Goal: Information Seeking & Learning: Learn about a topic

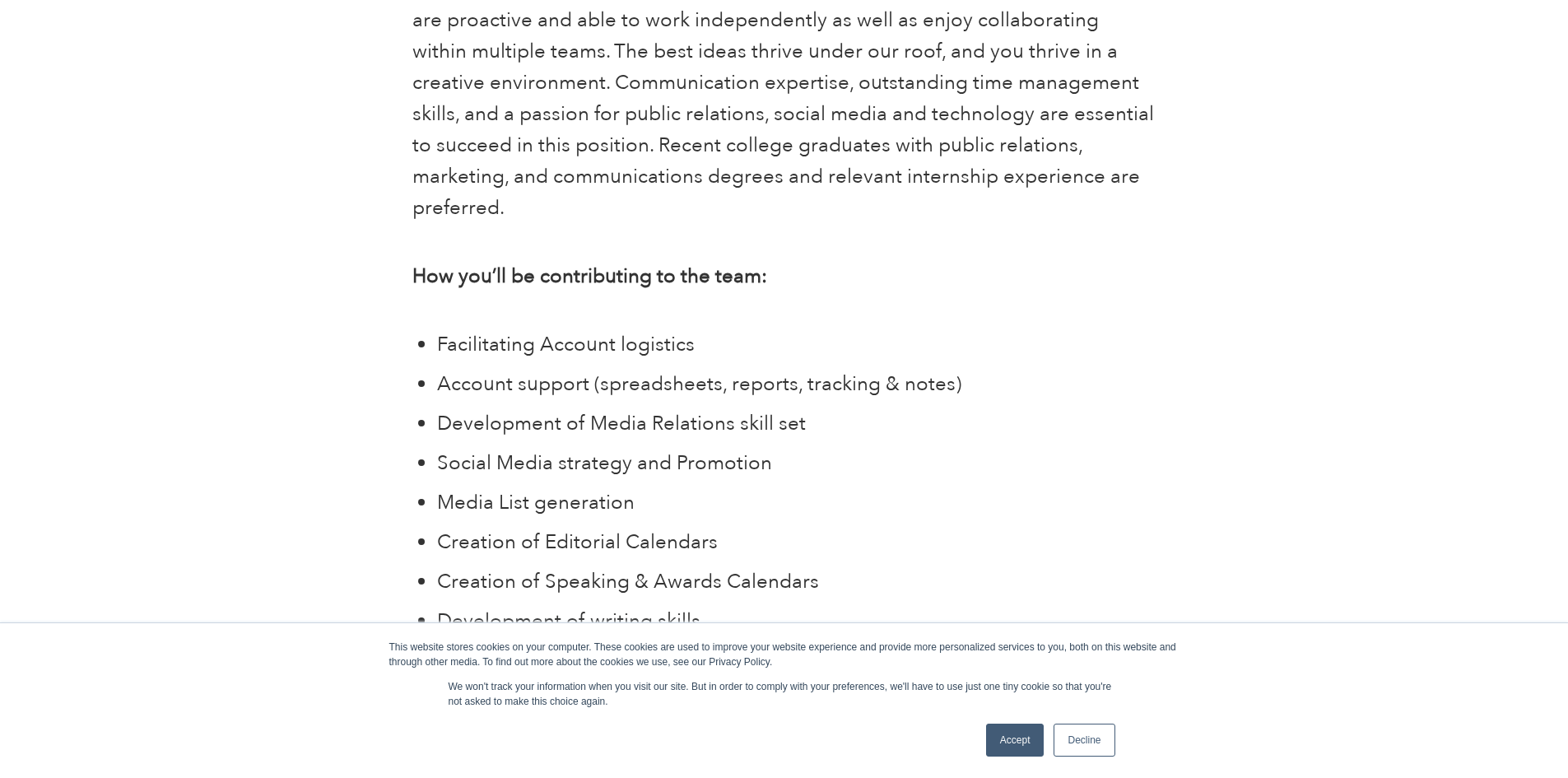
scroll to position [1730, 0]
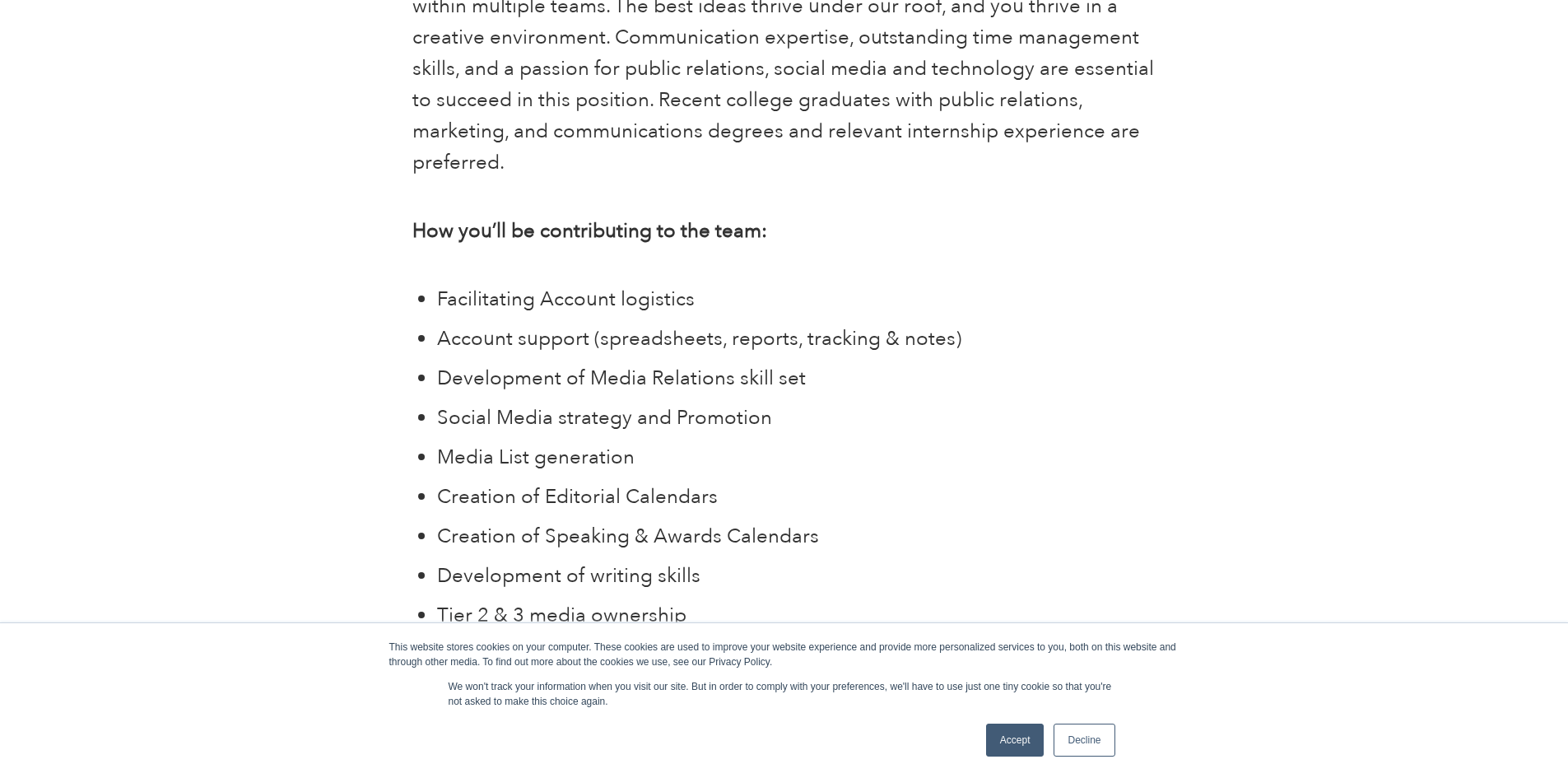
click at [1023, 738] on link "Accept" at bounding box center [1015, 740] width 59 height 33
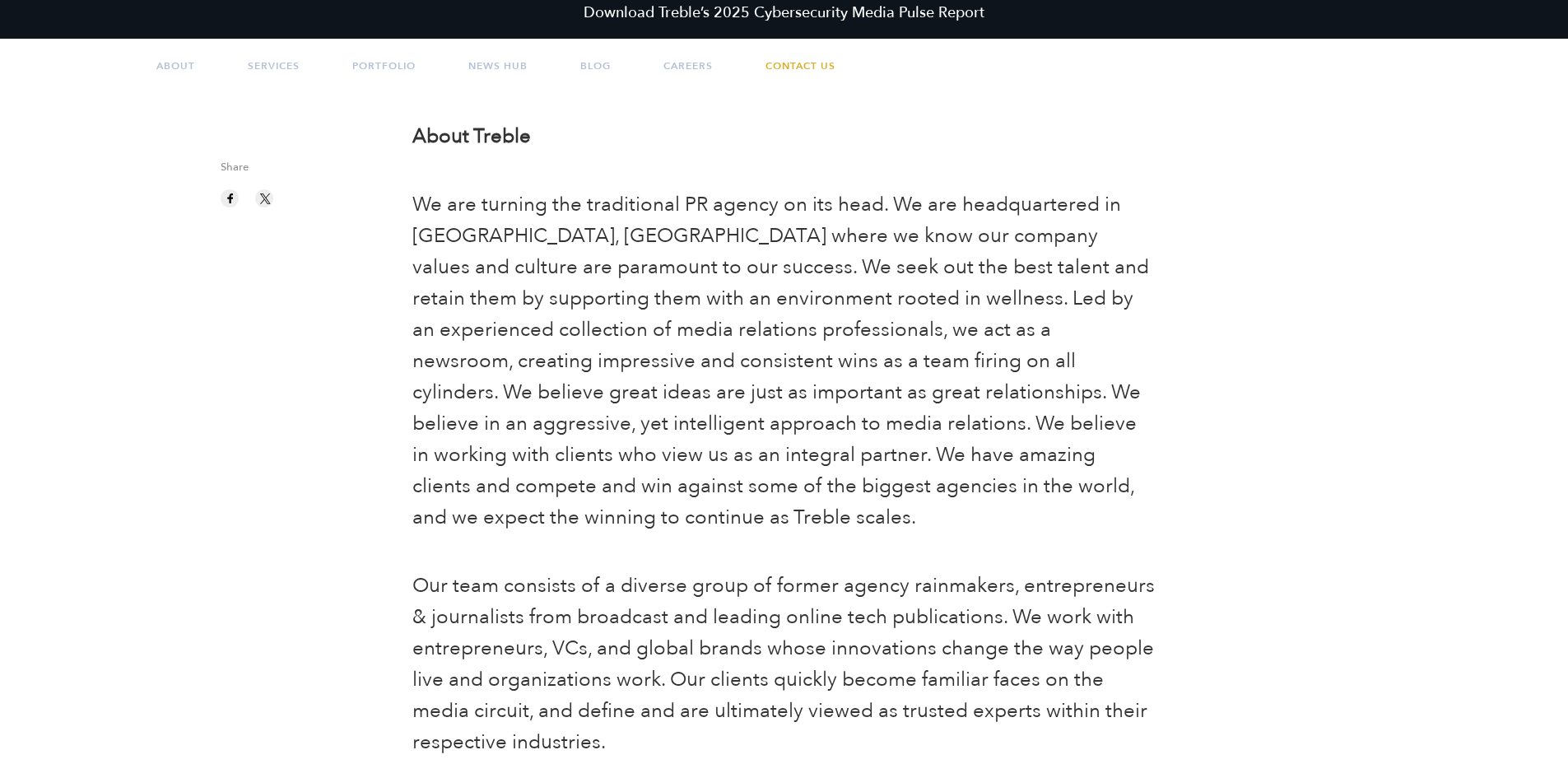
scroll to position [0, 0]
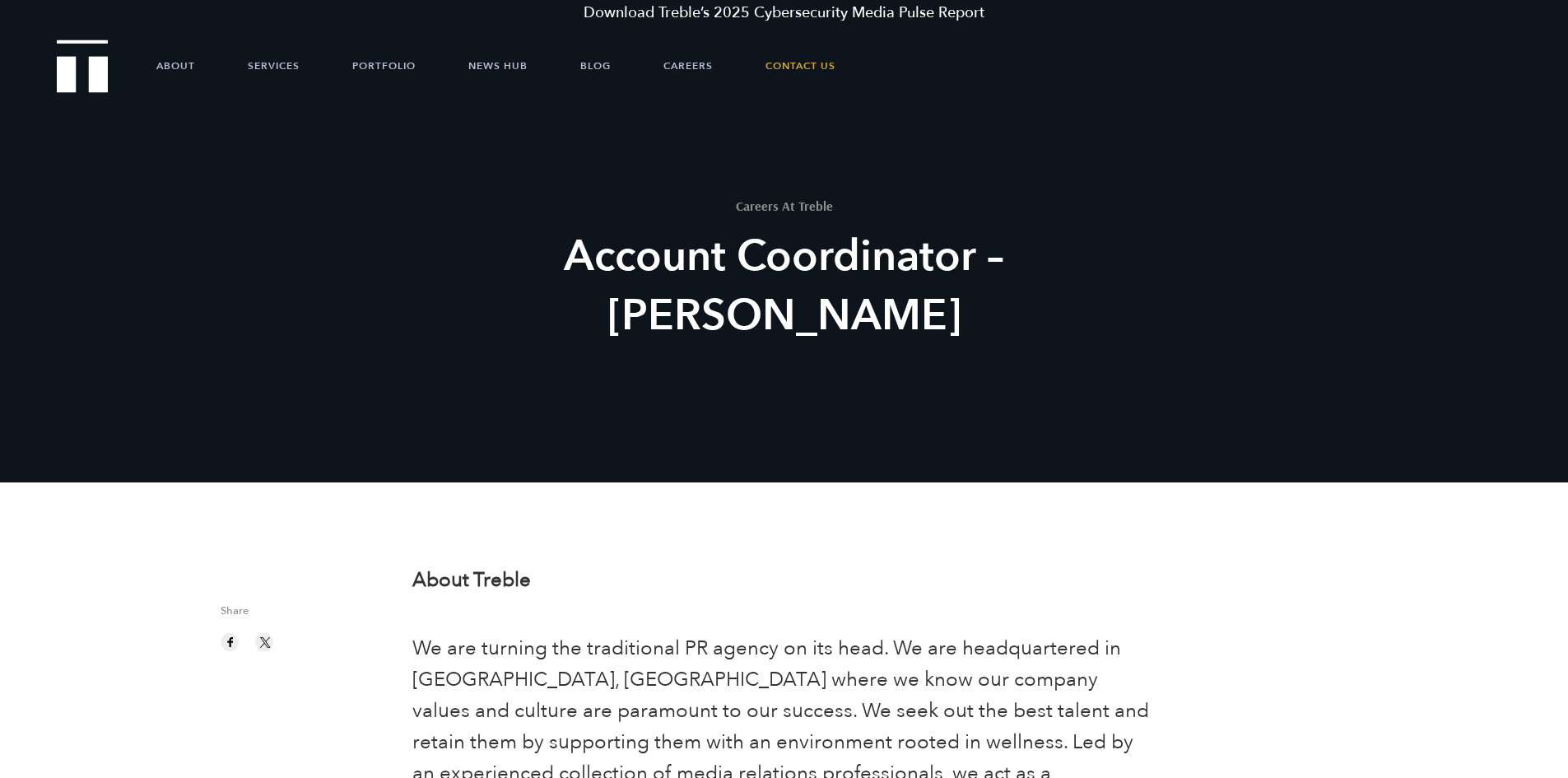
drag, startPoint x: 1070, startPoint y: 501, endPoint x: 413, endPoint y: 563, distance: 659.9
copy div "About Treble We are turning the traditional PR agency on its head. We are headq…"
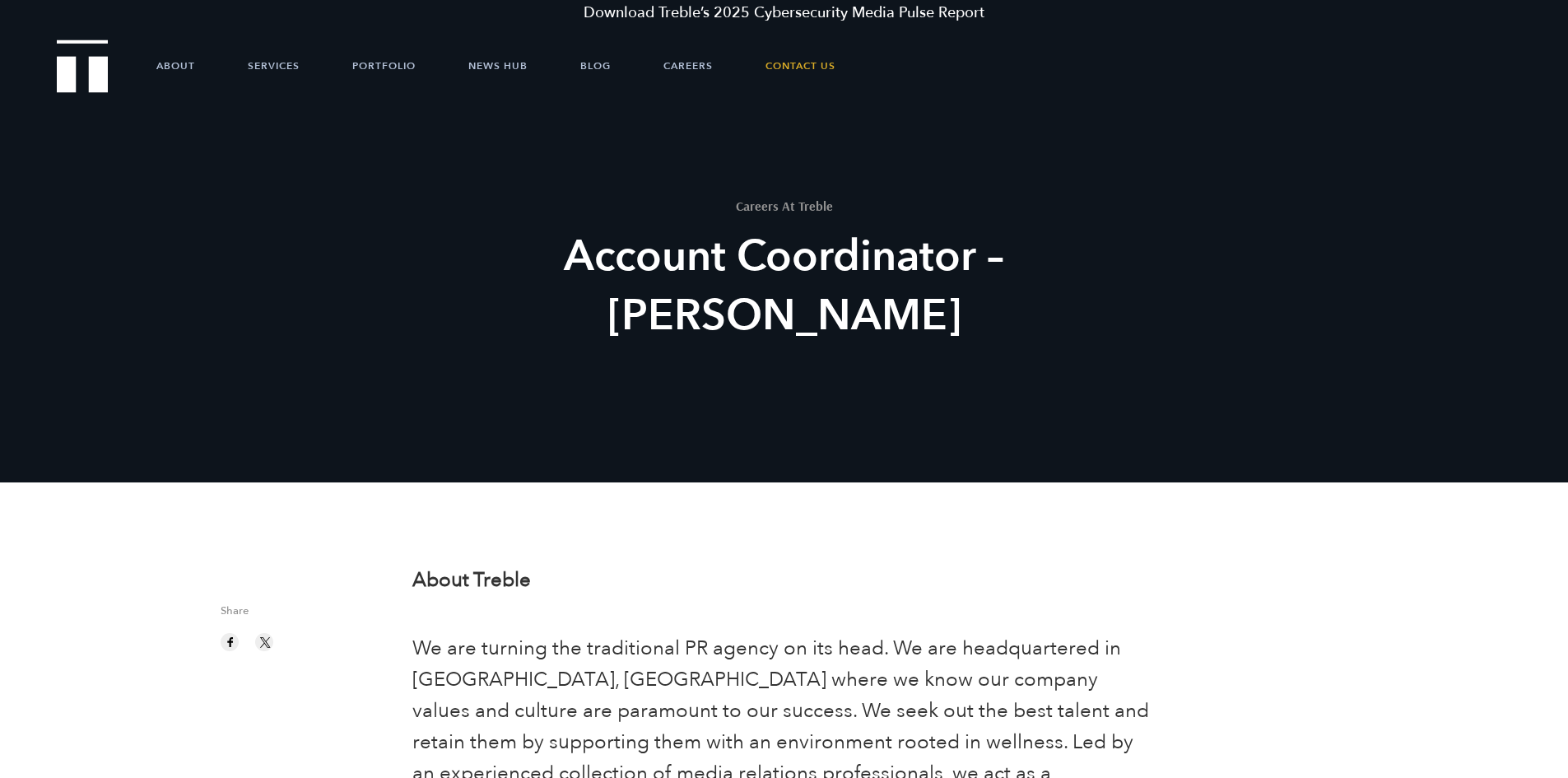
drag, startPoint x: 777, startPoint y: 257, endPoint x: 724, endPoint y: -72, distance: 333.2
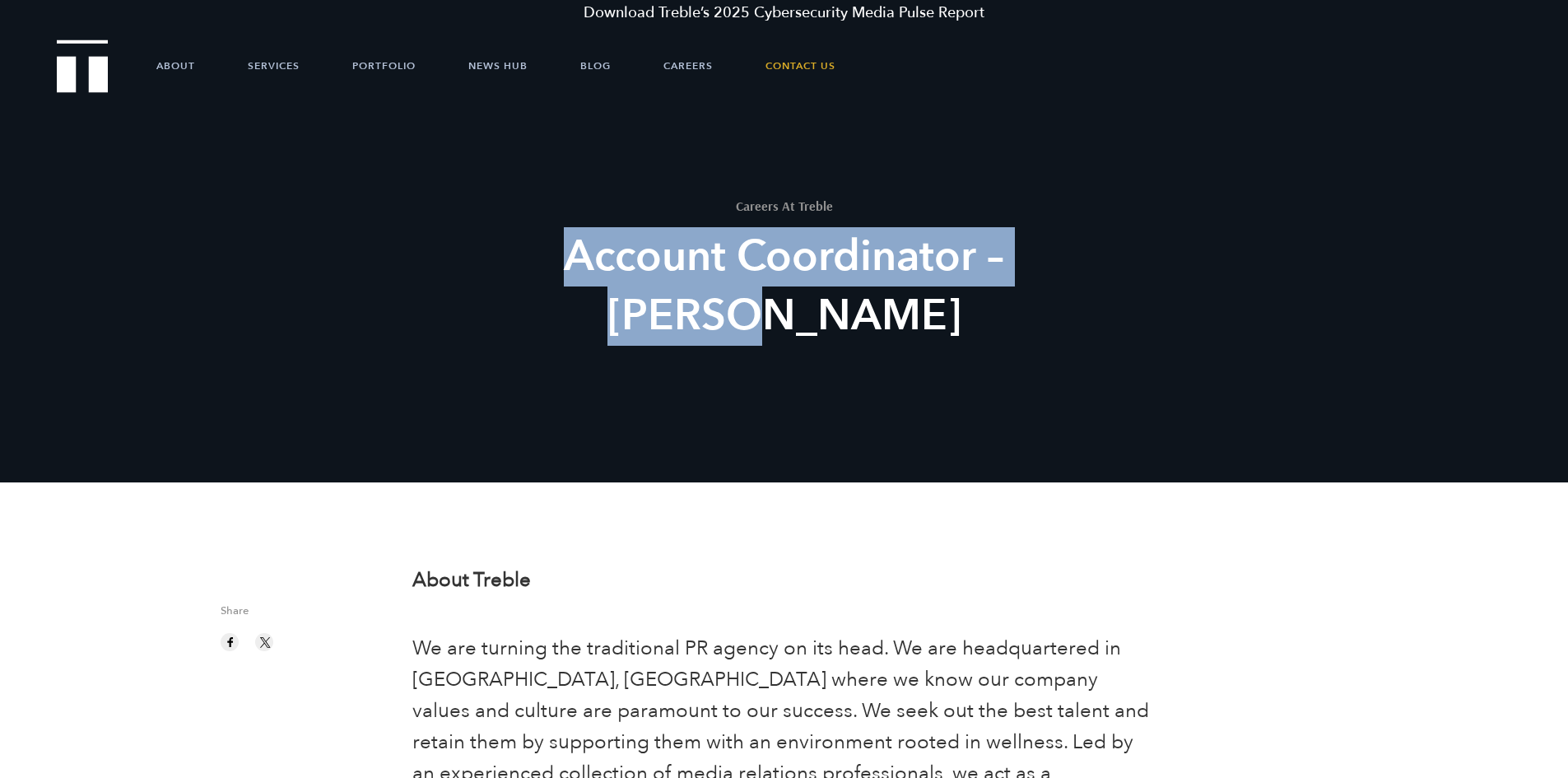
drag, startPoint x: 502, startPoint y: 288, endPoint x: 1140, endPoint y: 260, distance: 638.6
click at [1140, 260] on div "Careers At Treble Account Coordinator – Austin" at bounding box center [784, 344] width 1568 height 482
copy h2 "Account Coordinator – Austin"
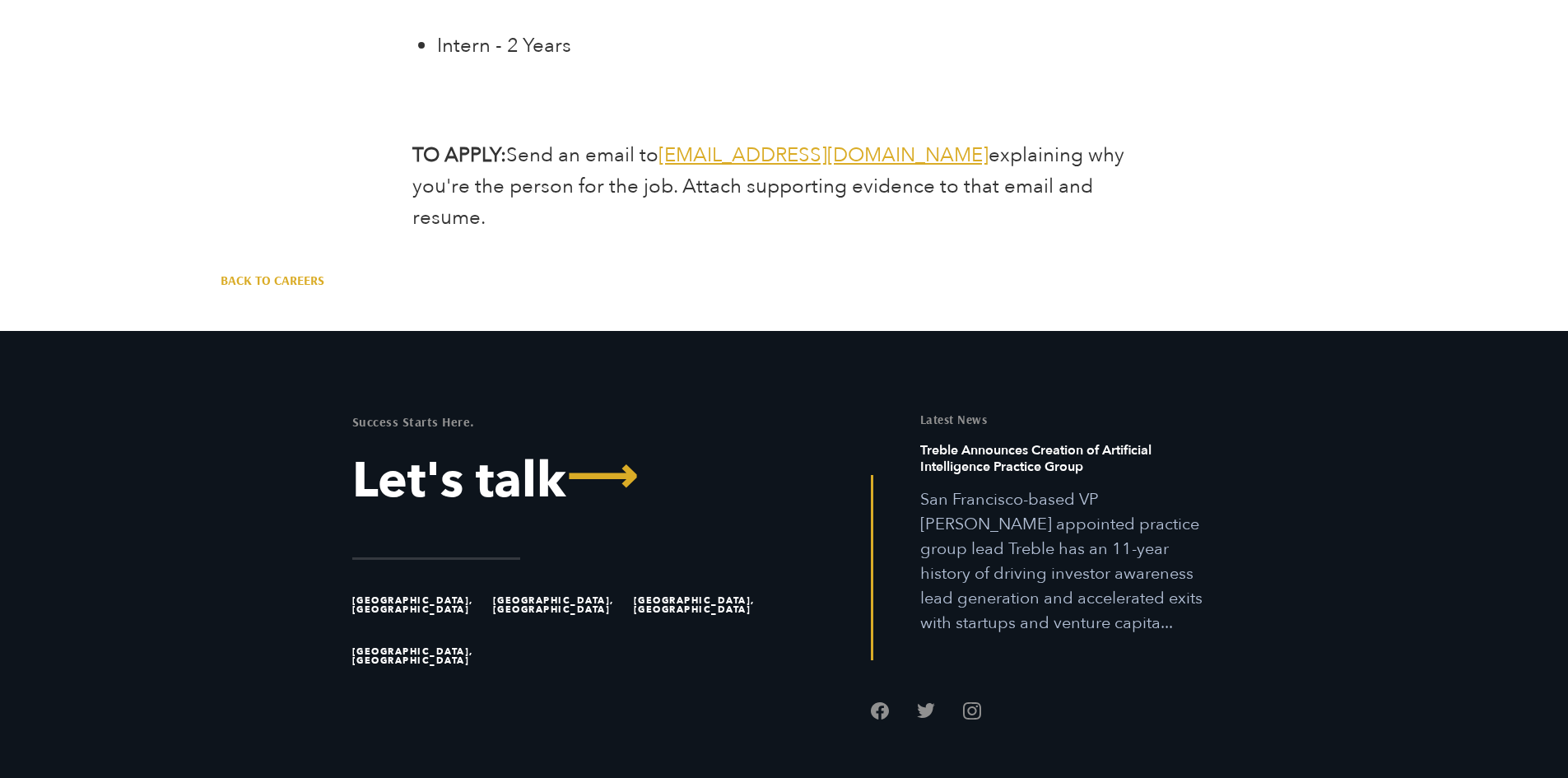
drag, startPoint x: 957, startPoint y: 358, endPoint x: 712, endPoint y: 329, distance: 246.7
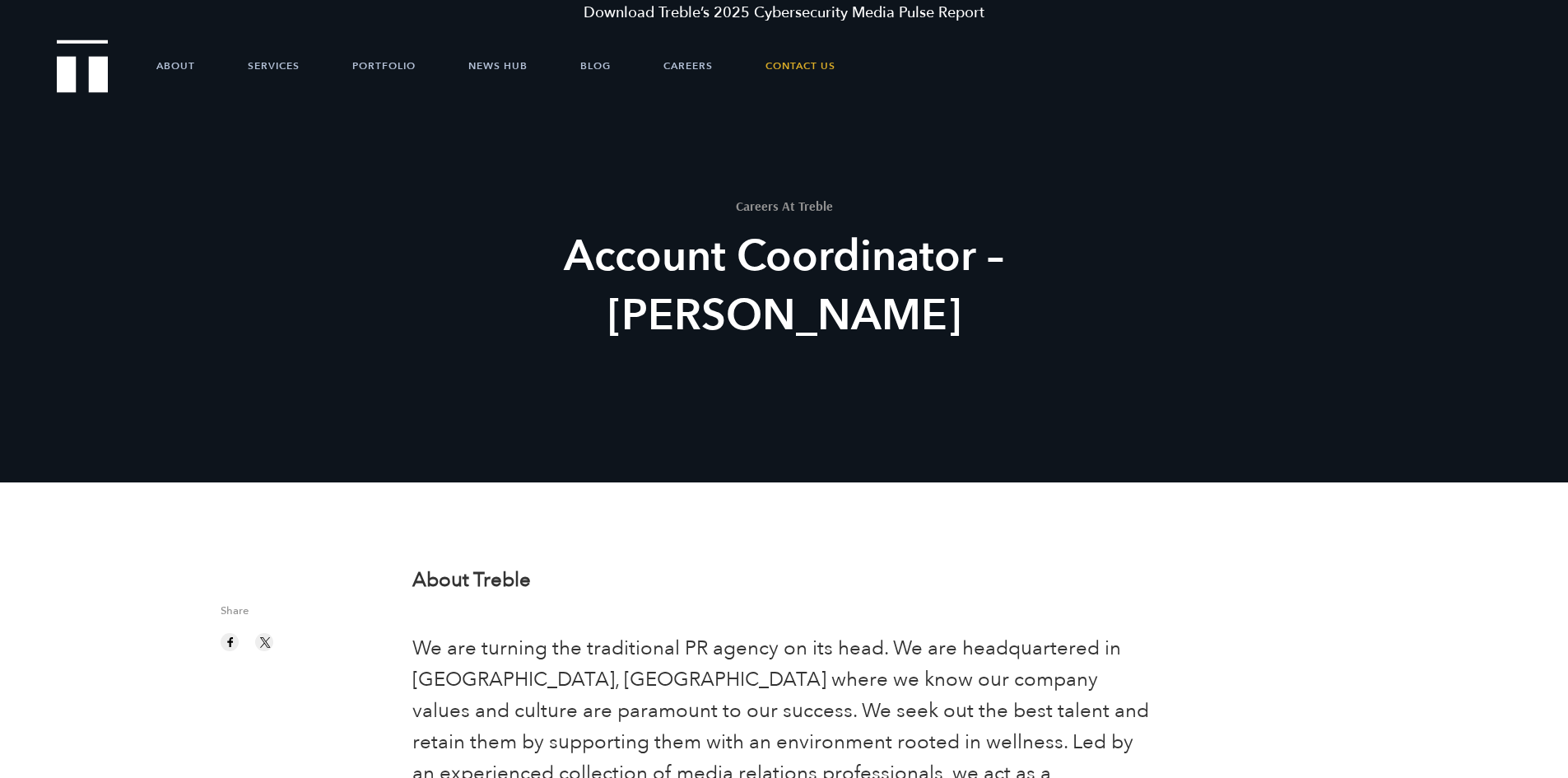
drag, startPoint x: 338, startPoint y: 424, endPoint x: 340, endPoint y: 211, distance: 213.0
click at [256, 67] on link "Services" at bounding box center [274, 65] width 52 height 49
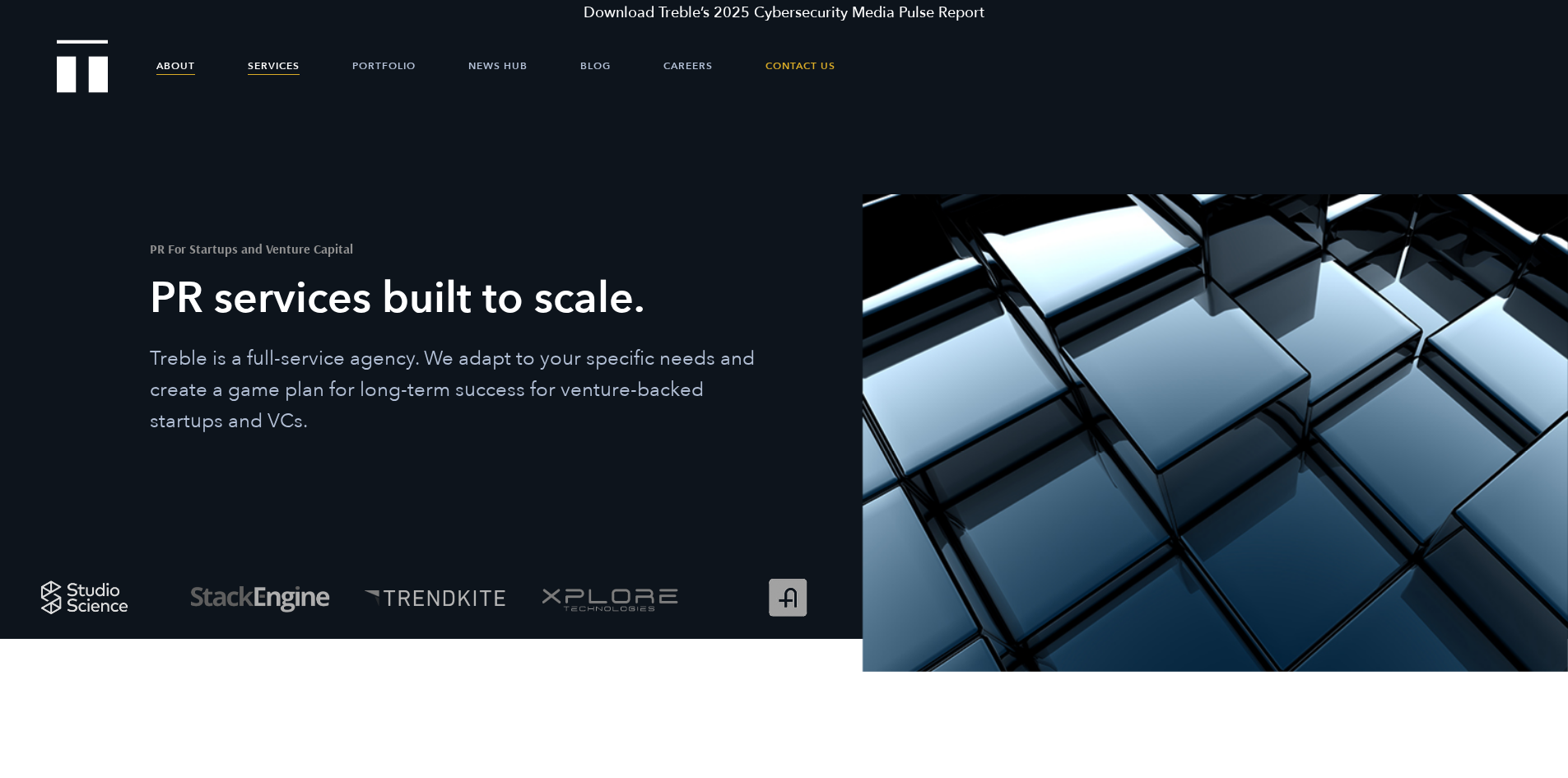
click at [169, 57] on link "About" at bounding box center [175, 65] width 38 height 49
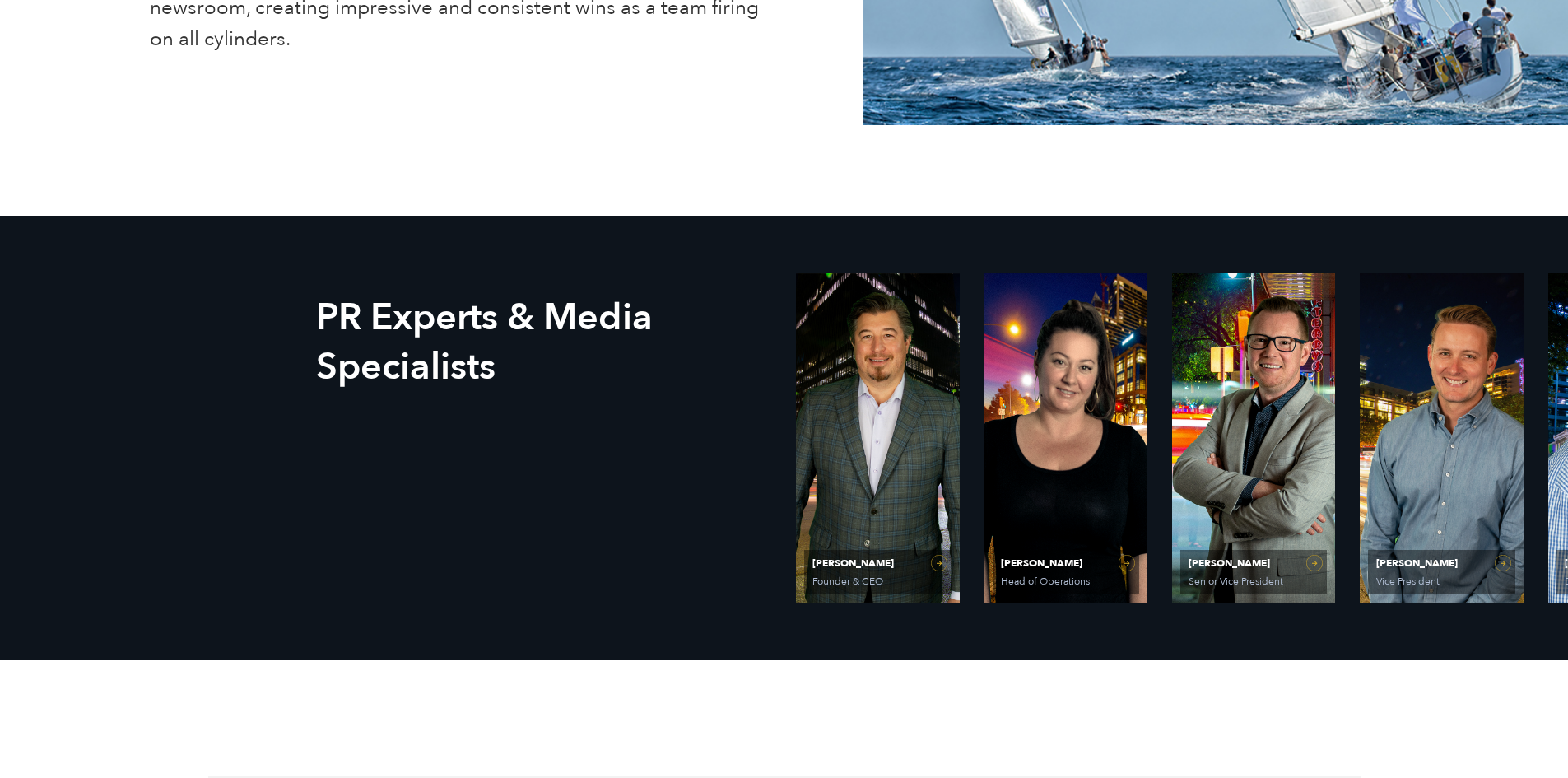
scroll to position [741, 0]
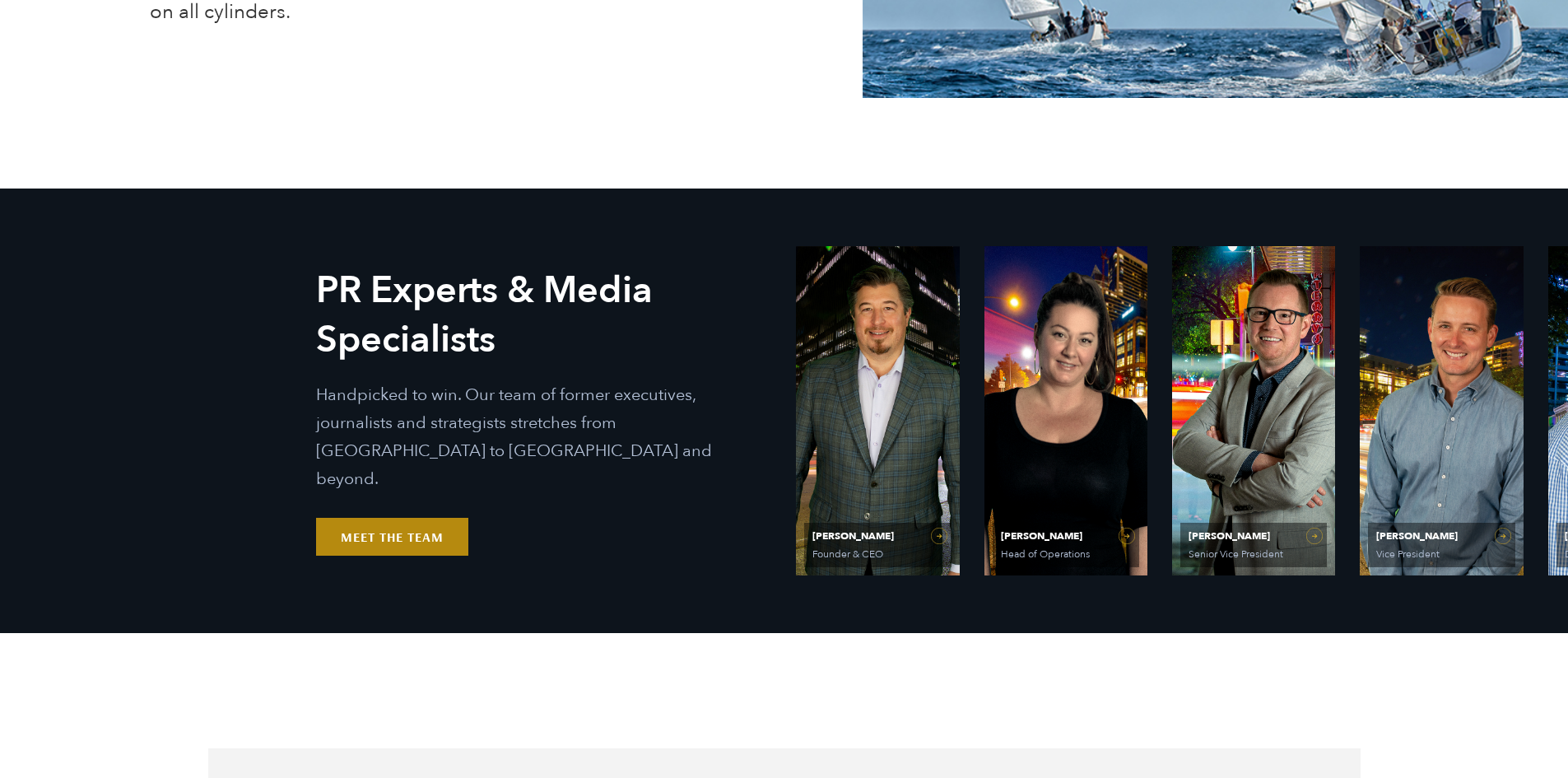
click at [446, 518] on link "Meet the Team" at bounding box center [392, 536] width 152 height 38
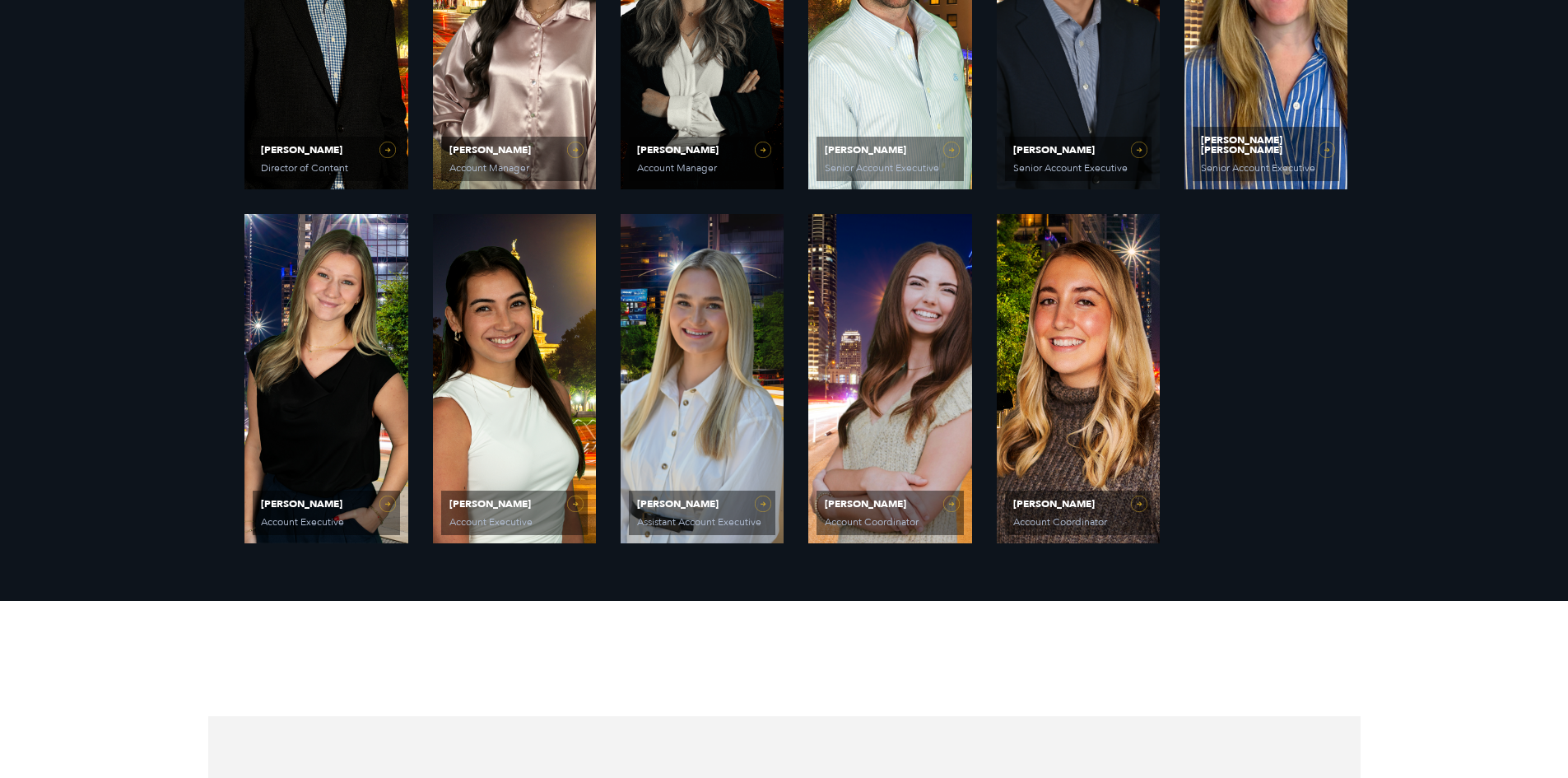
scroll to position [1482, 0]
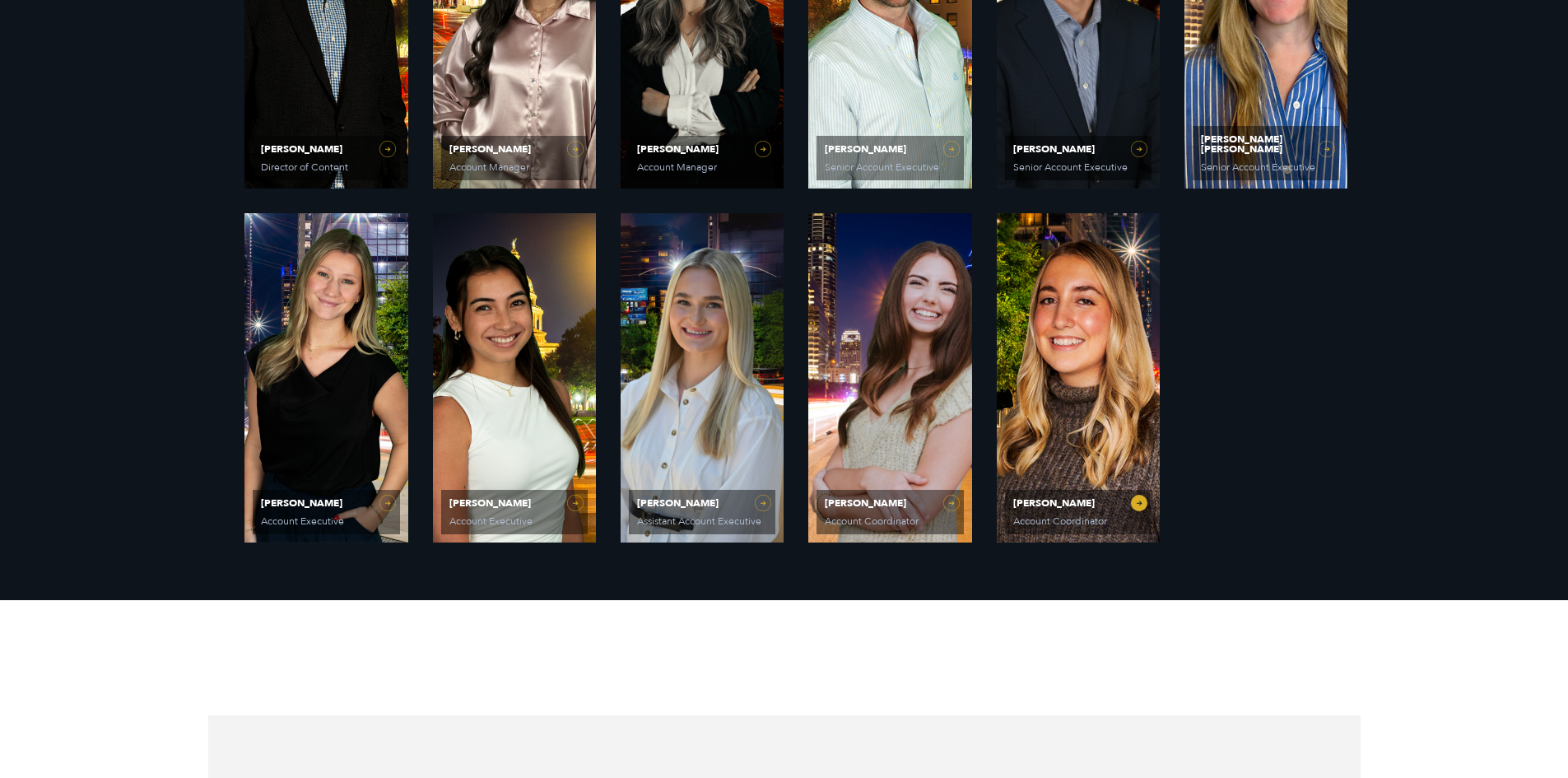
click at [1138, 500] on link "[PERSON_NAME] Account Coordinator" at bounding box center [1078, 378] width 163 height 329
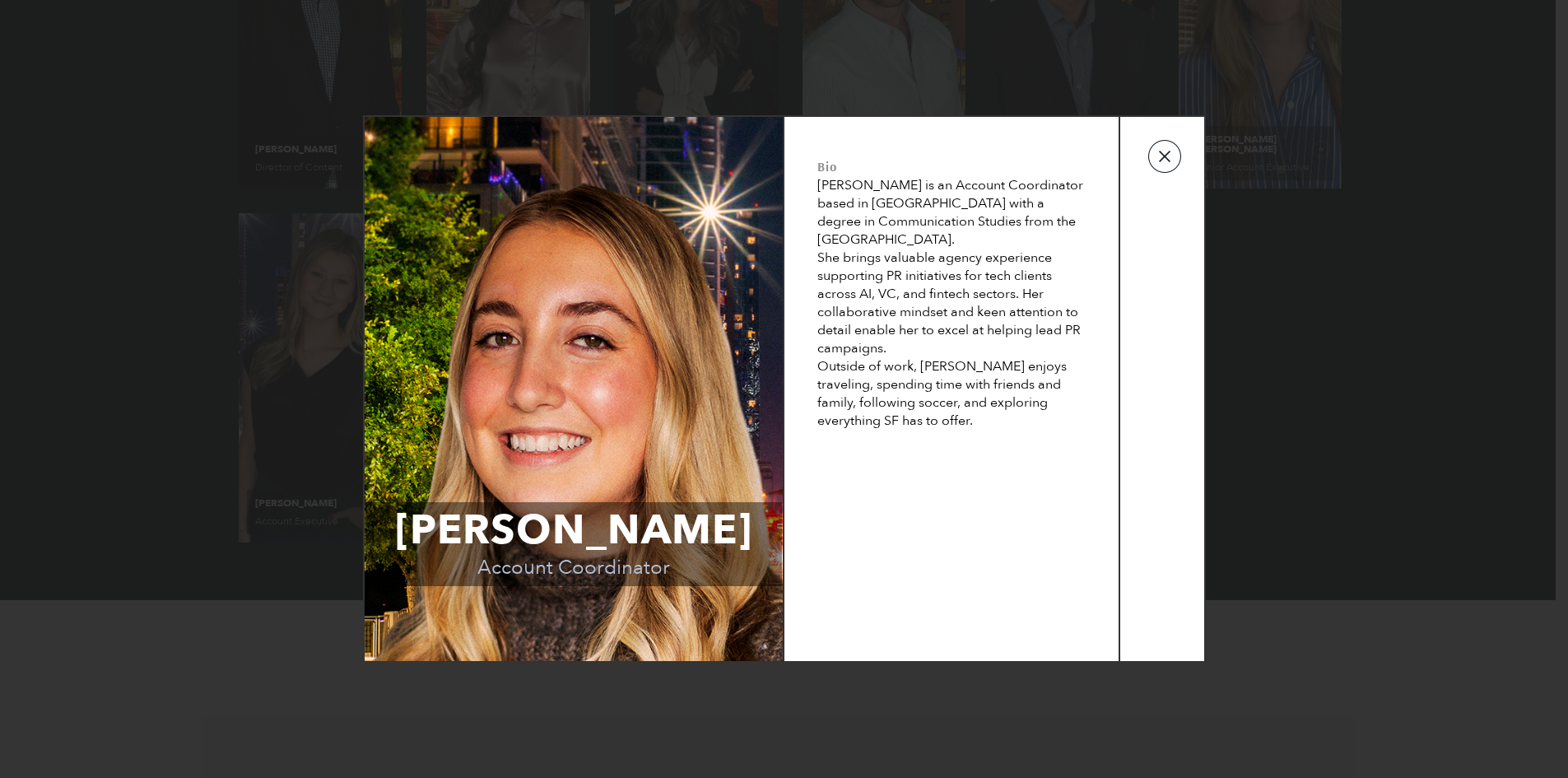
click at [1168, 165] on button "button" at bounding box center [1164, 156] width 33 height 33
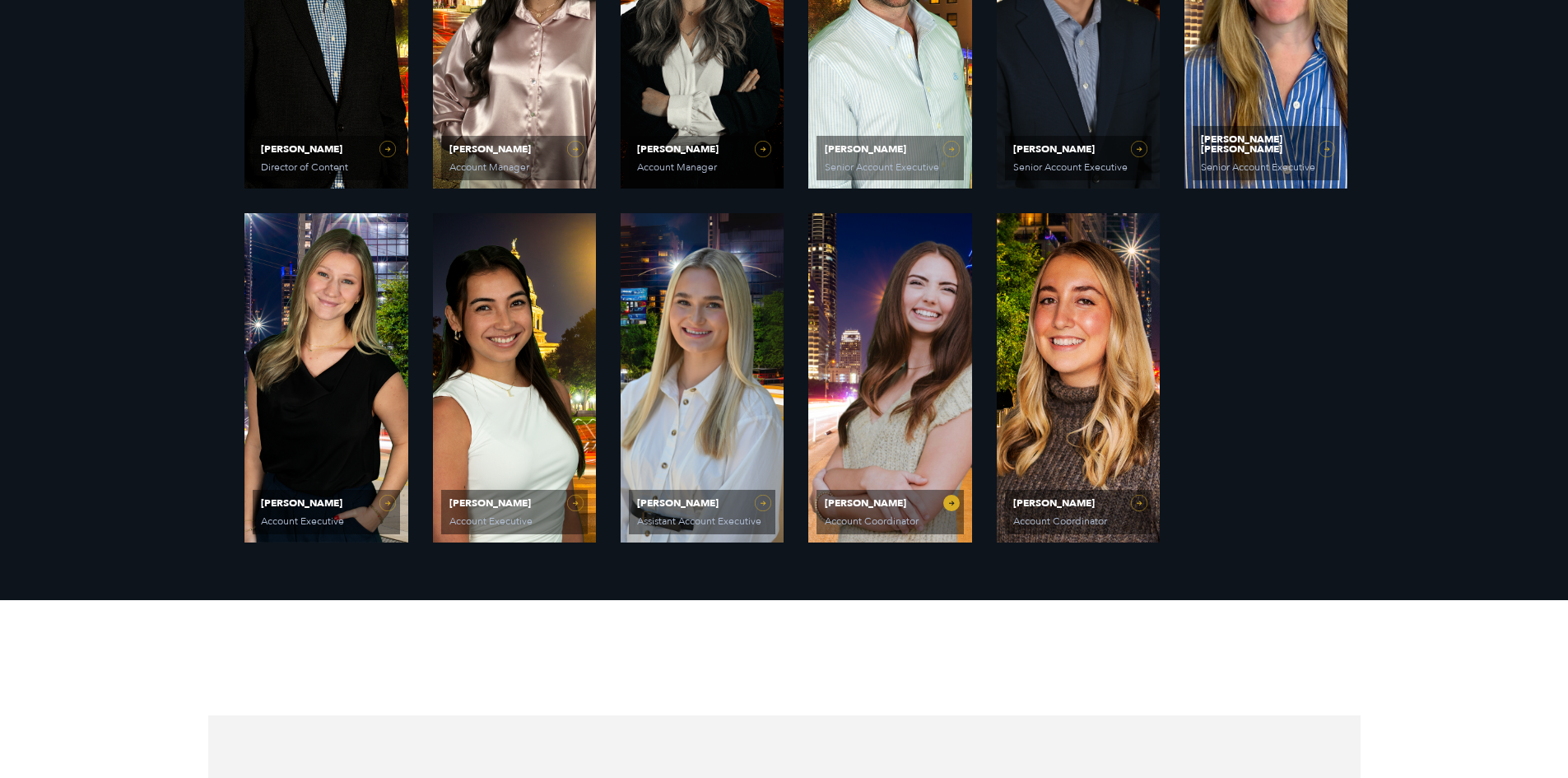
click at [957, 507] on link "[PERSON_NAME] Account Coordinator" at bounding box center [890, 378] width 163 height 329
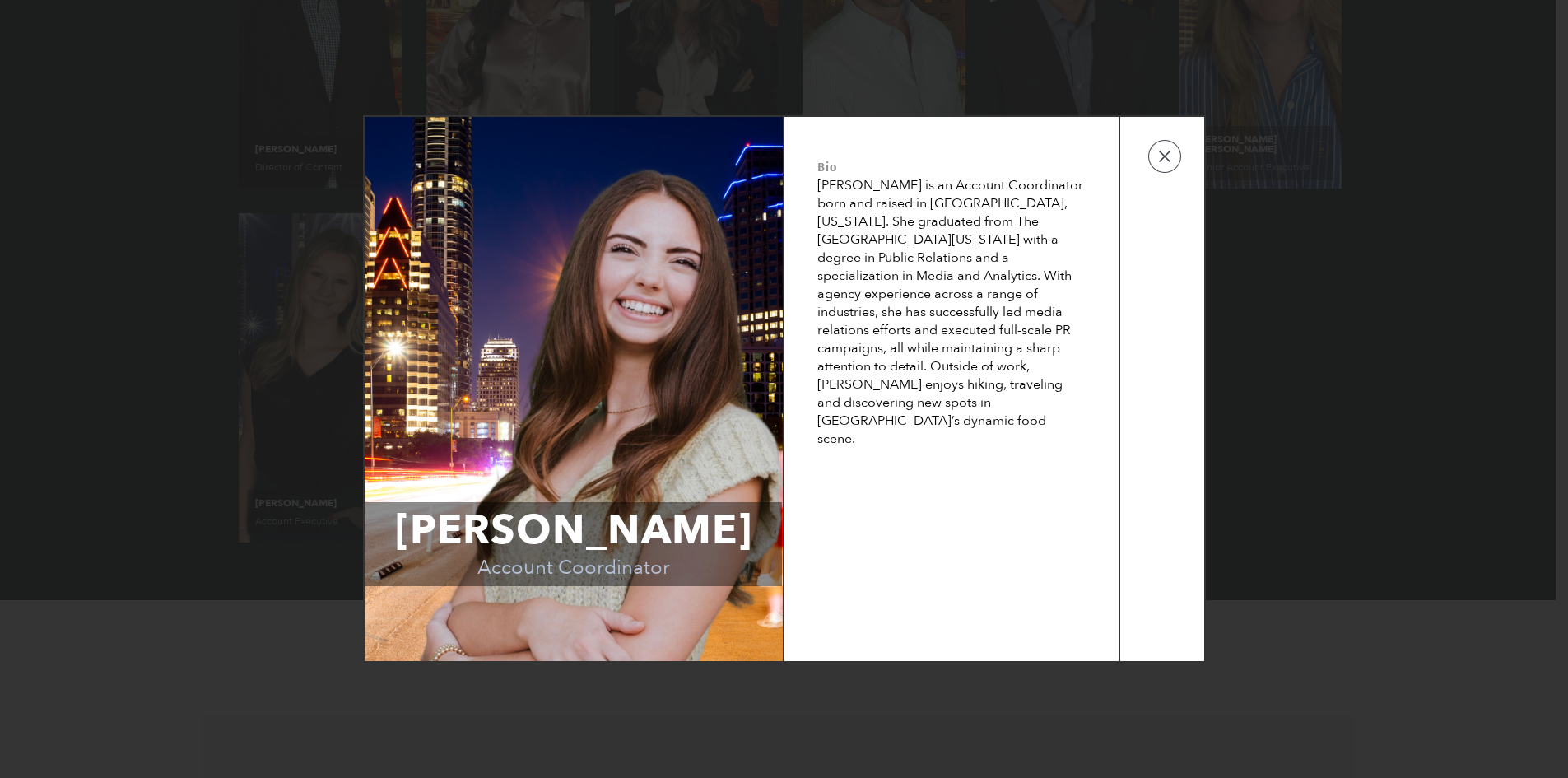
click at [1187, 160] on td at bounding box center [1162, 389] width 84 height 545
click at [1174, 162] on button "button" at bounding box center [1164, 156] width 33 height 33
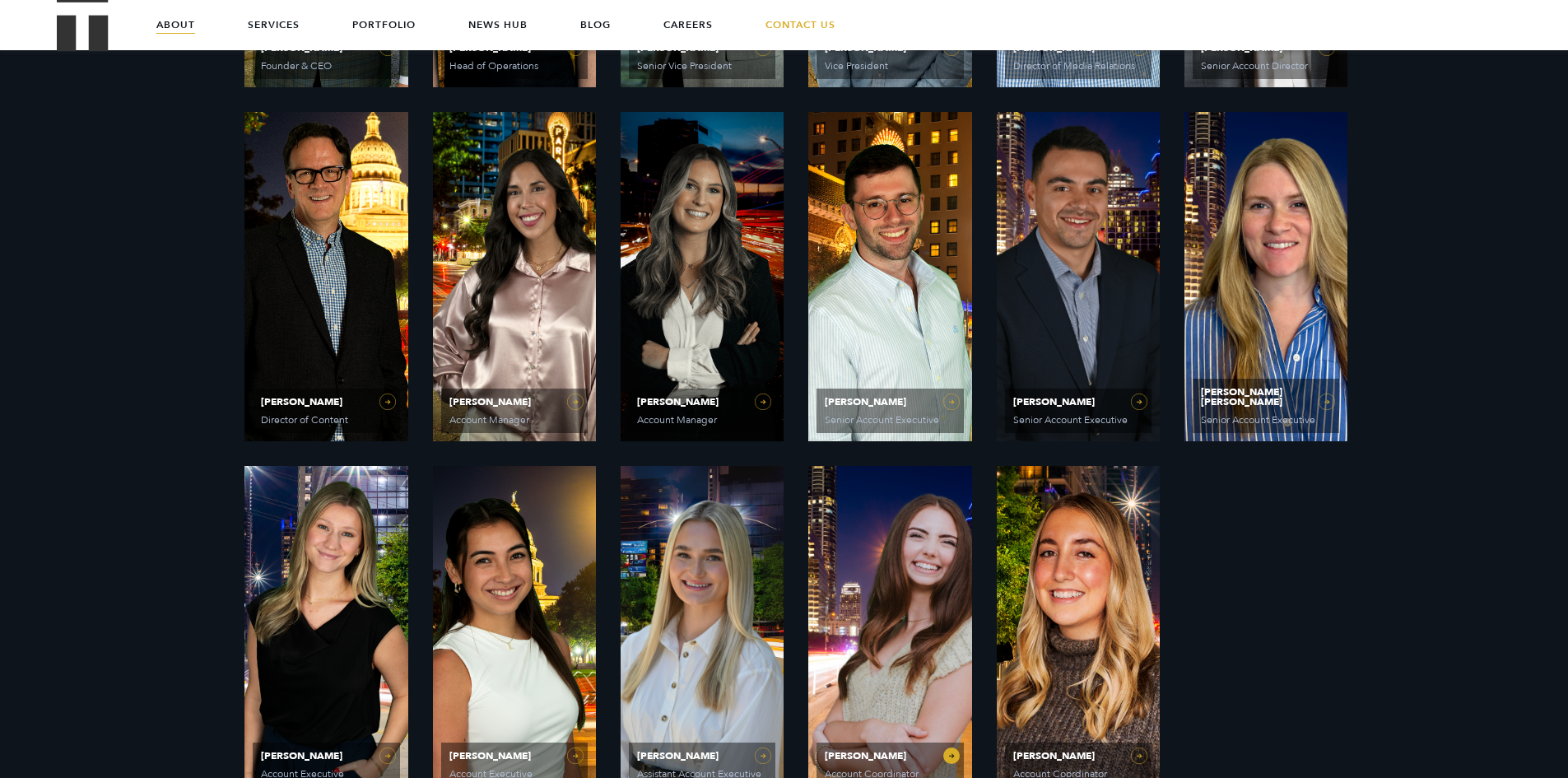
scroll to position [824, 0]
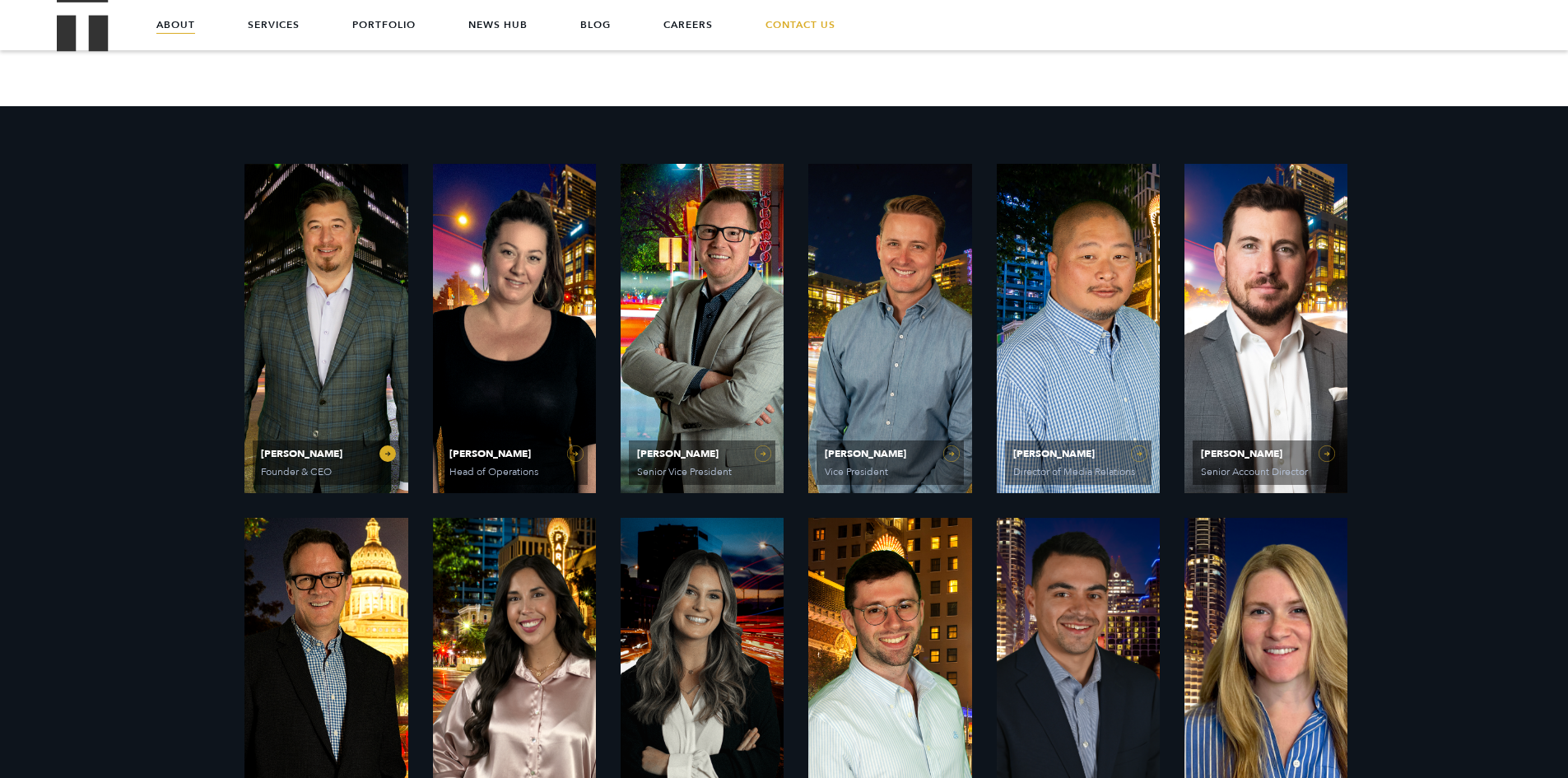
click at [396, 456] on span "[PERSON_NAME] Founder & CEO" at bounding box center [326, 463] width 146 height 45
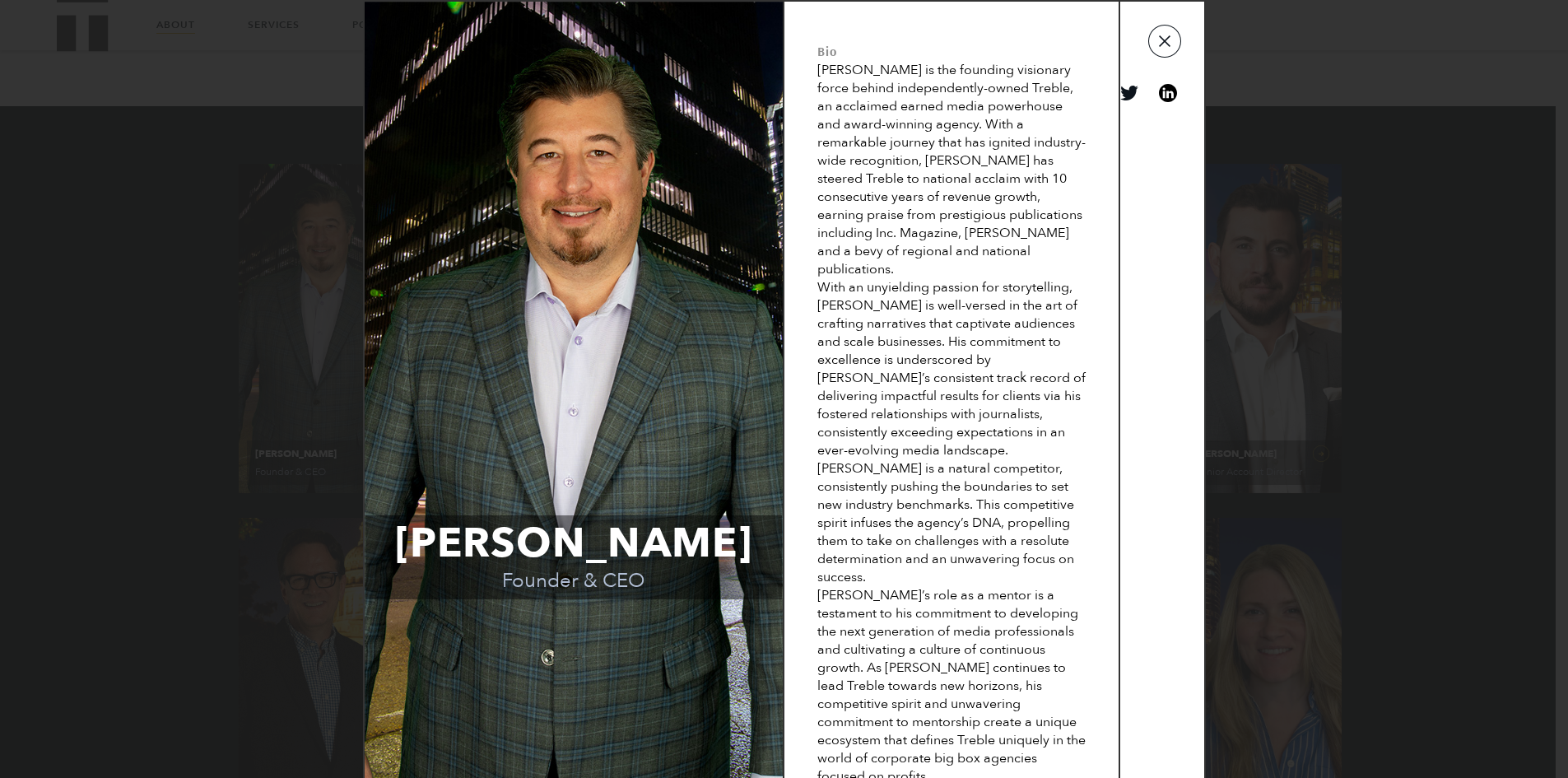
click at [1166, 53] on button "button" at bounding box center [1164, 40] width 33 height 33
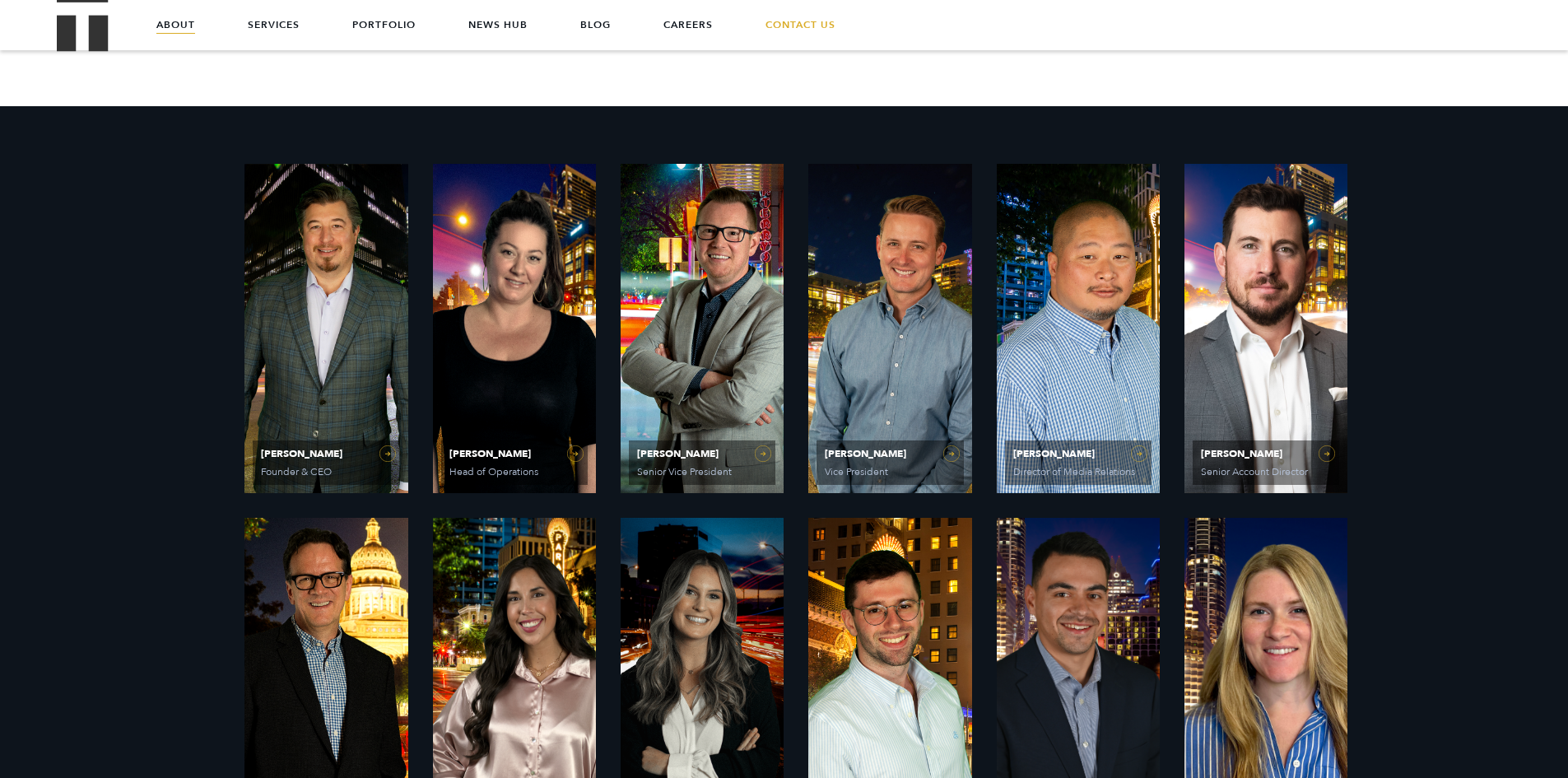
scroll to position [0, 0]
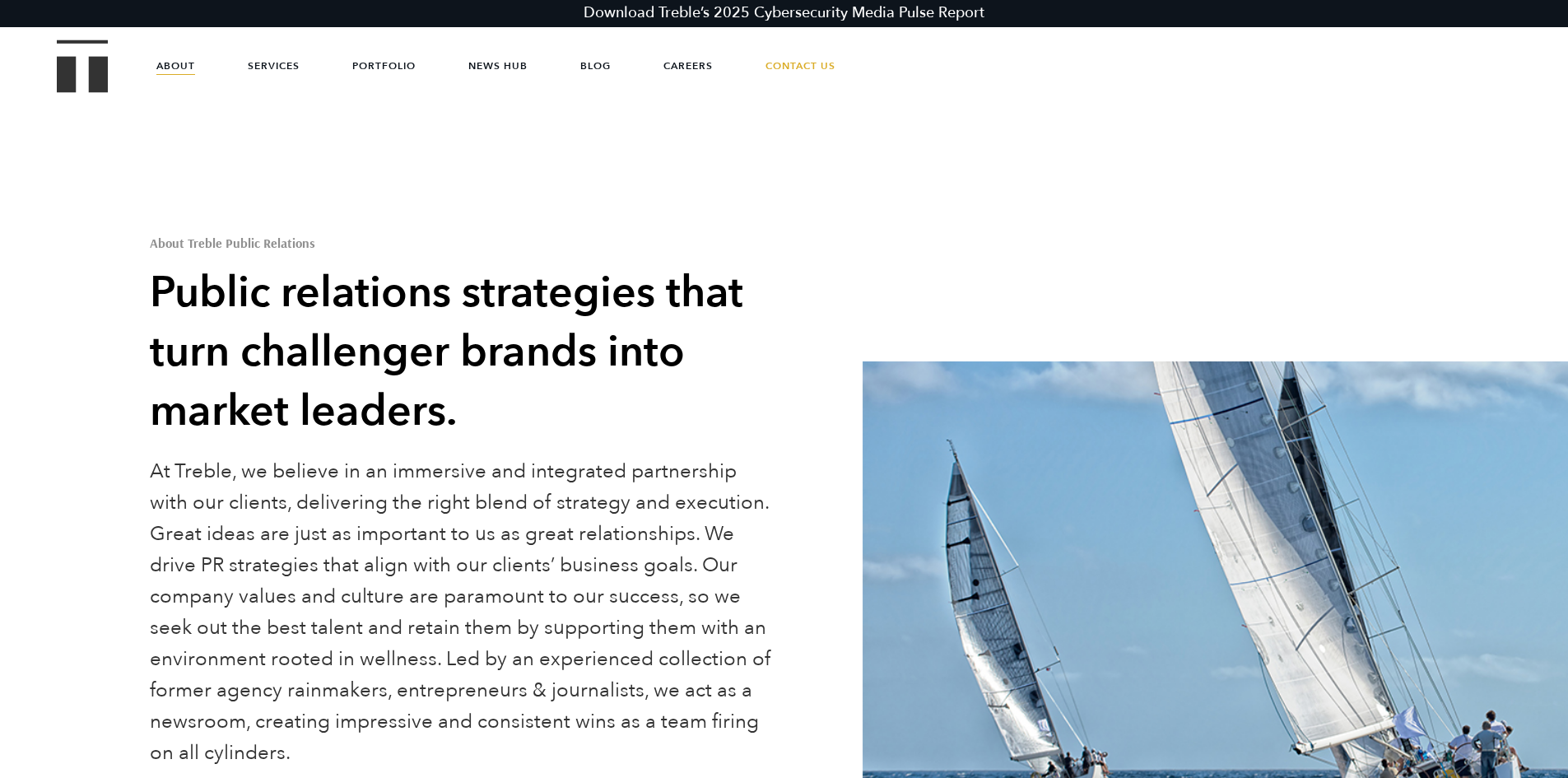
drag, startPoint x: 1367, startPoint y: 209, endPoint x: 1335, endPoint y: 76, distance: 136.8
